Goal: Task Accomplishment & Management: Manage account settings

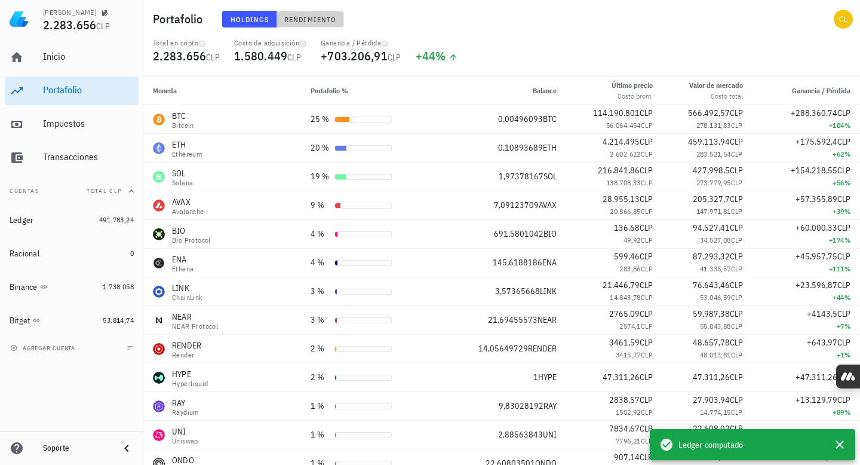
click at [309, 18] on span "Rendimiento" at bounding box center [310, 19] width 53 height 9
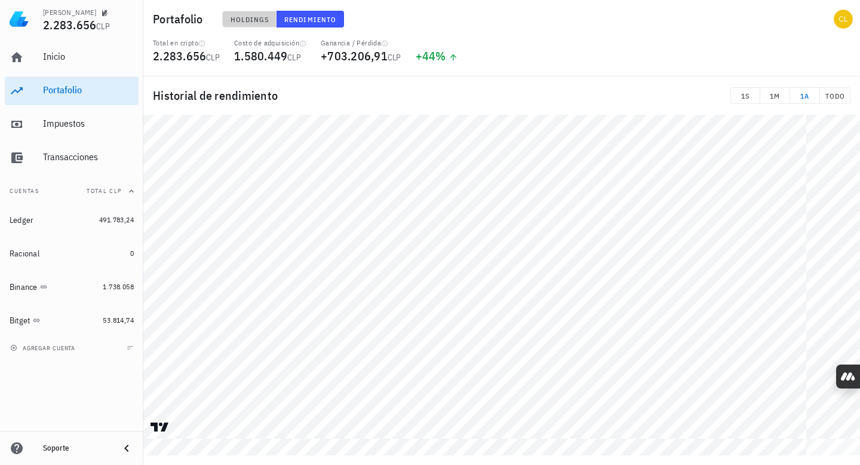
click at [236, 16] on span "Holdings" at bounding box center [249, 19] width 39 height 9
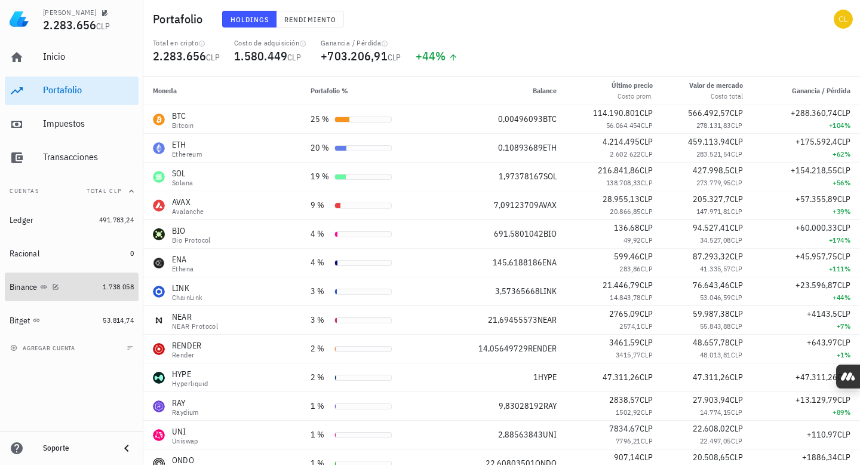
click at [82, 280] on div "Binance" at bounding box center [54, 287] width 88 height 26
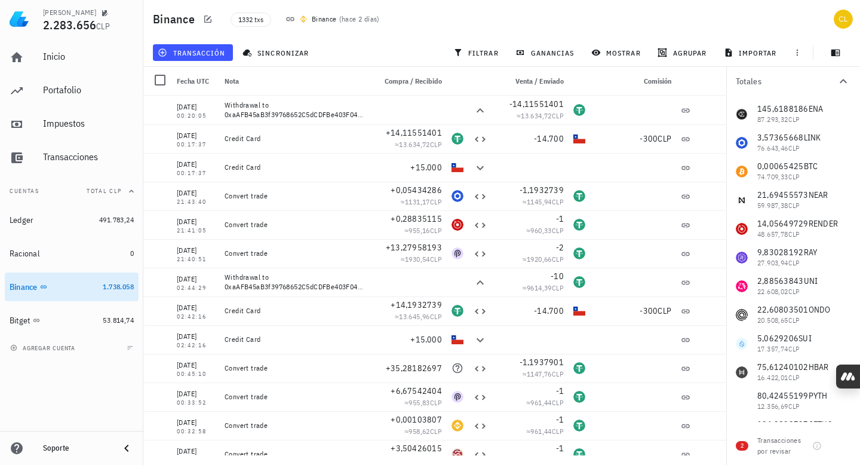
scroll to position [147, 0]
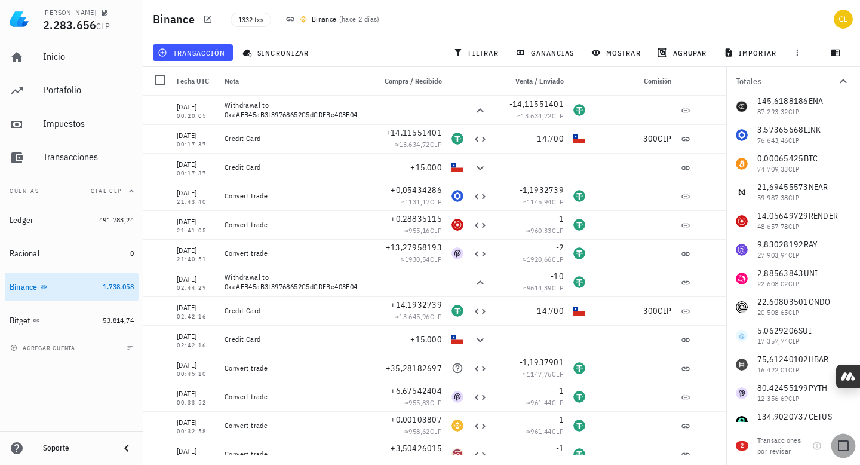
click at [841, 444] on div at bounding box center [843, 445] width 20 height 20
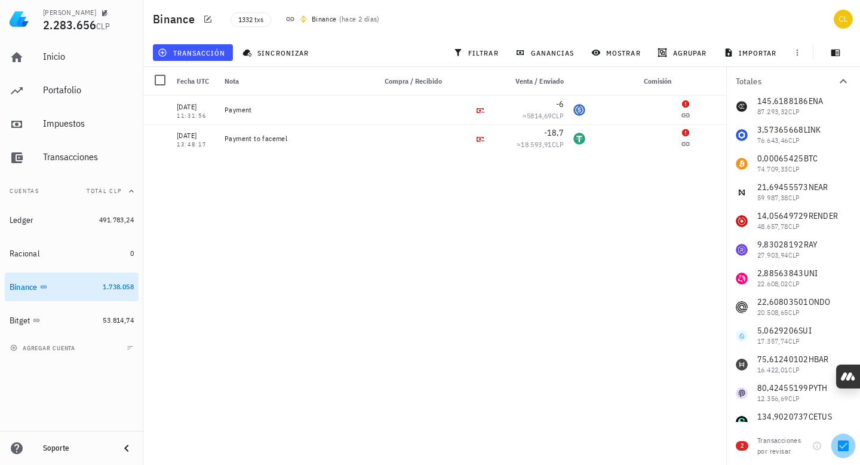
click at [846, 446] on div at bounding box center [843, 445] width 20 height 20
checkbox input "false"
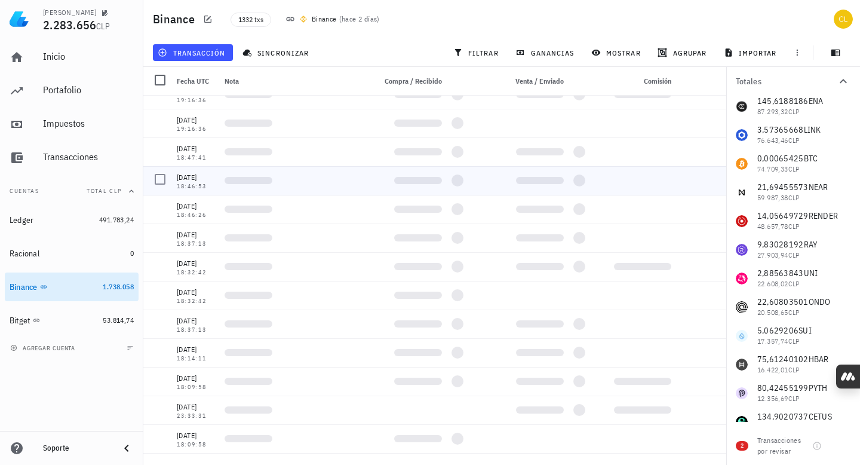
scroll to position [0, 0]
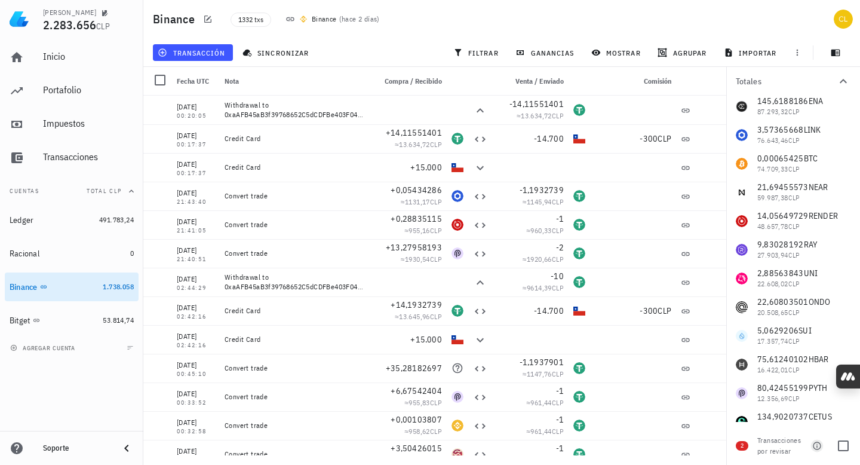
click at [817, 448] on icon "button" at bounding box center [817, 446] width 10 height 10
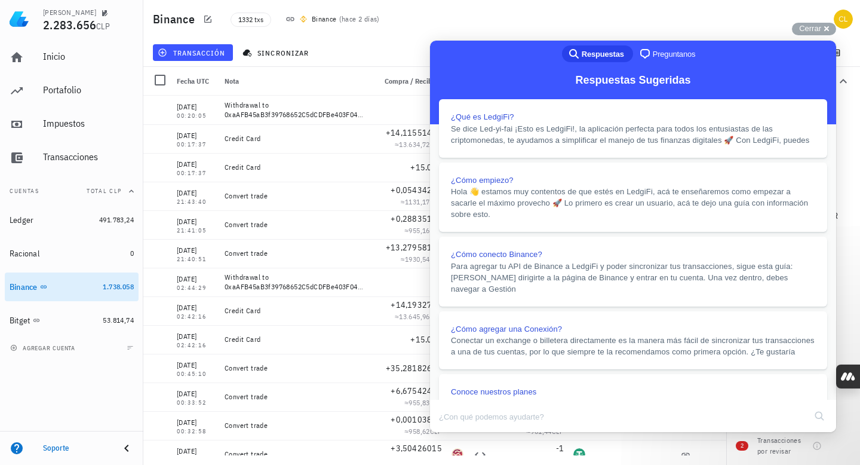
scroll to position [1034, 0]
click at [452, 432] on button "Close" at bounding box center [441, 440] width 21 height 16
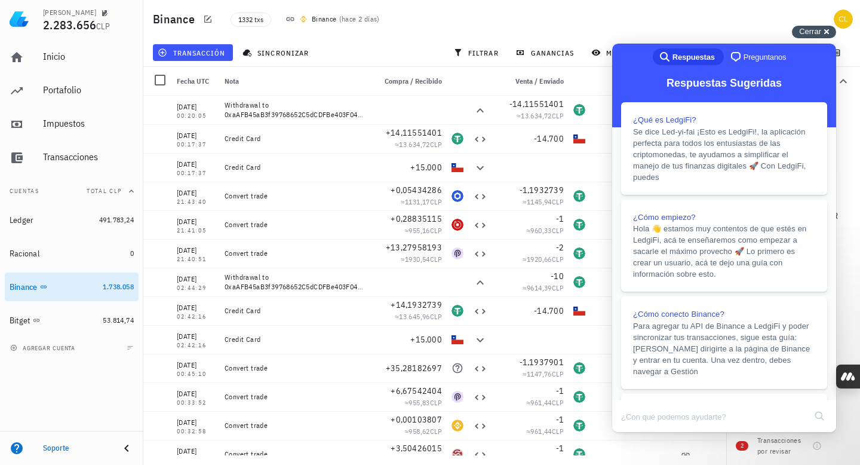
click at [803, 30] on span "Cerrar" at bounding box center [810, 31] width 22 height 9
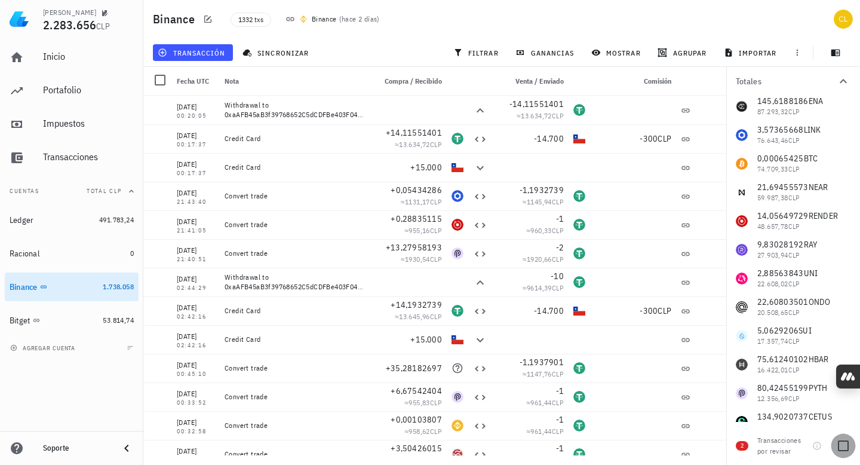
click at [841, 443] on div at bounding box center [843, 445] width 20 height 20
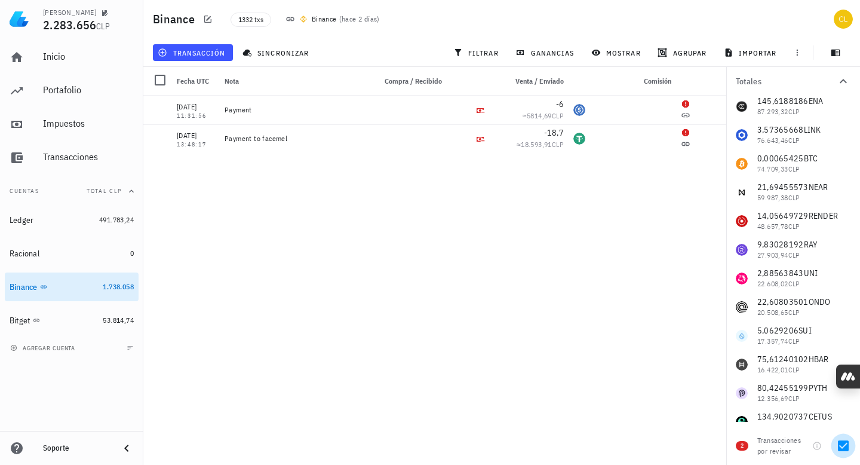
click at [843, 445] on div at bounding box center [843, 445] width 20 height 20
checkbox input "false"
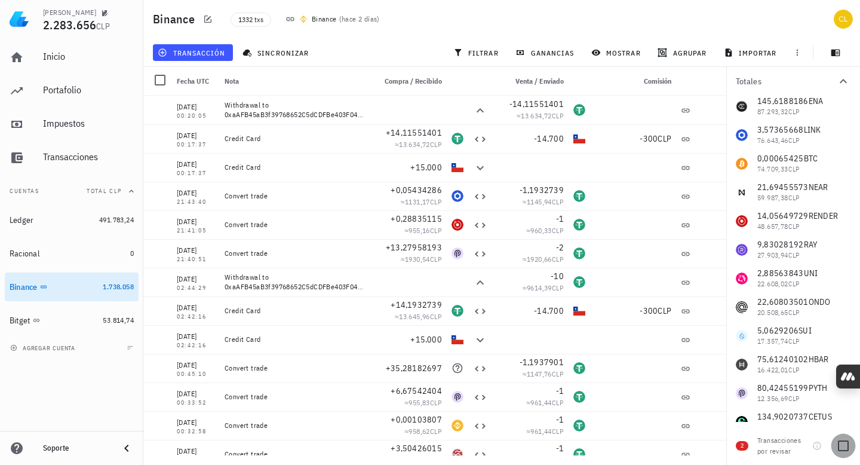
click at [840, 444] on div at bounding box center [843, 445] width 20 height 20
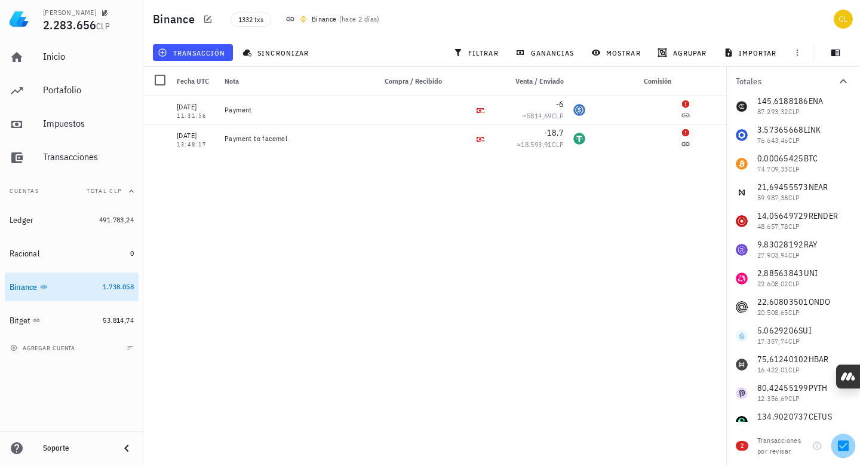
click at [840, 444] on div at bounding box center [843, 445] width 20 height 20
checkbox input "false"
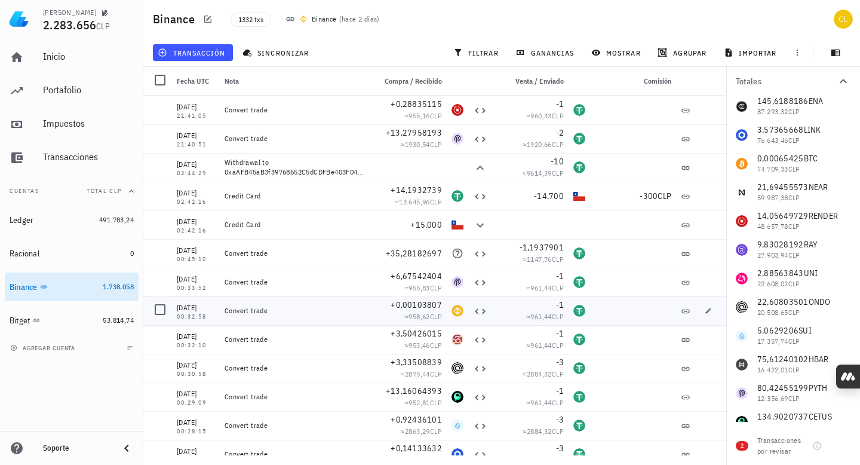
scroll to position [0, 0]
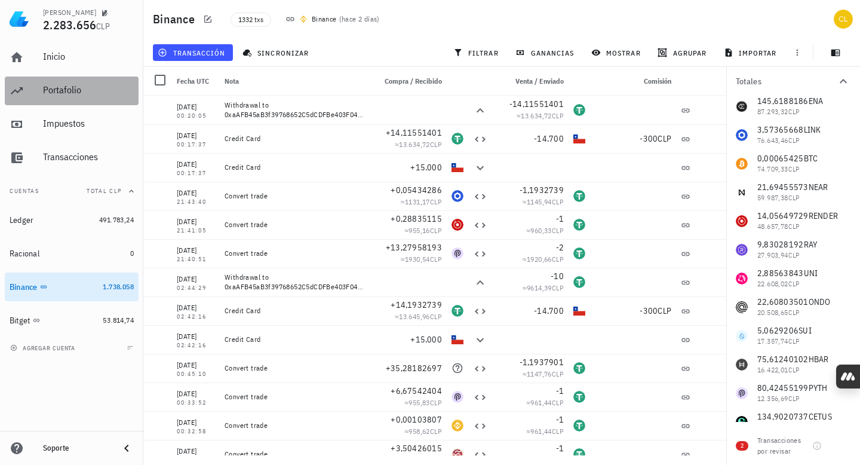
click at [95, 94] on div "Portafolio" at bounding box center [88, 89] width 91 height 11
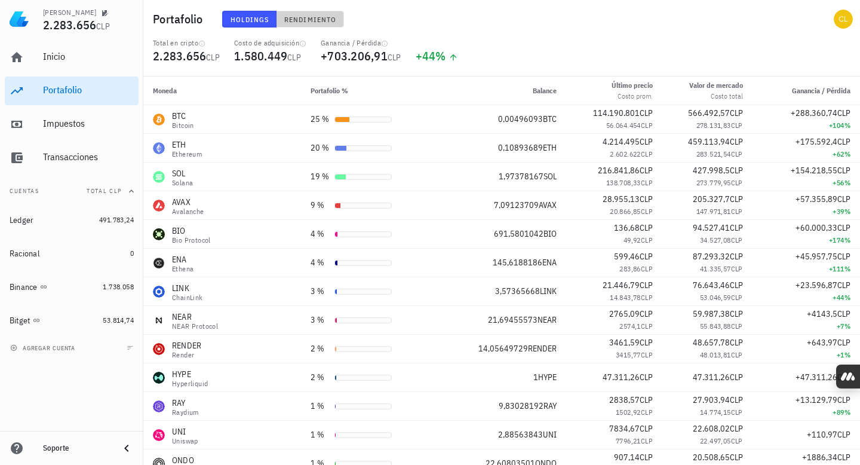
click at [306, 20] on span "Rendimiento" at bounding box center [310, 19] width 53 height 9
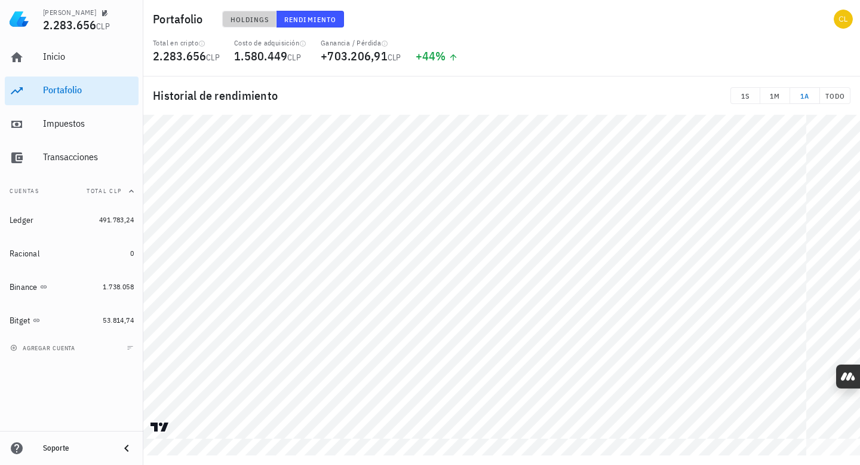
click at [255, 19] on span "Holdings" at bounding box center [249, 19] width 39 height 9
